Goal: Find specific page/section: Find specific page/section

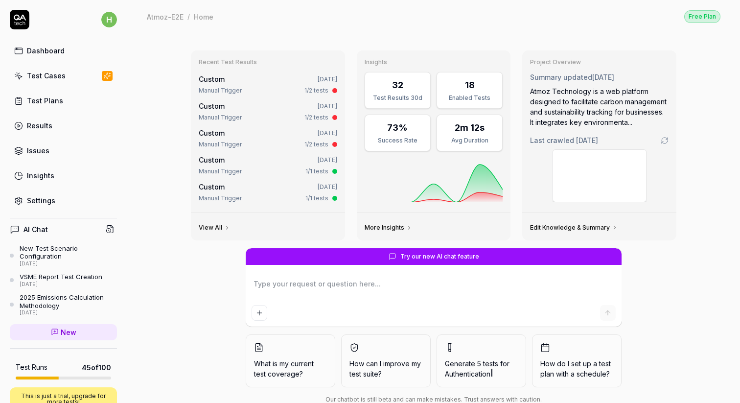
click at [51, 80] on div "Test Cases" at bounding box center [46, 75] width 39 height 10
type textarea "*"
